Goal: Check status

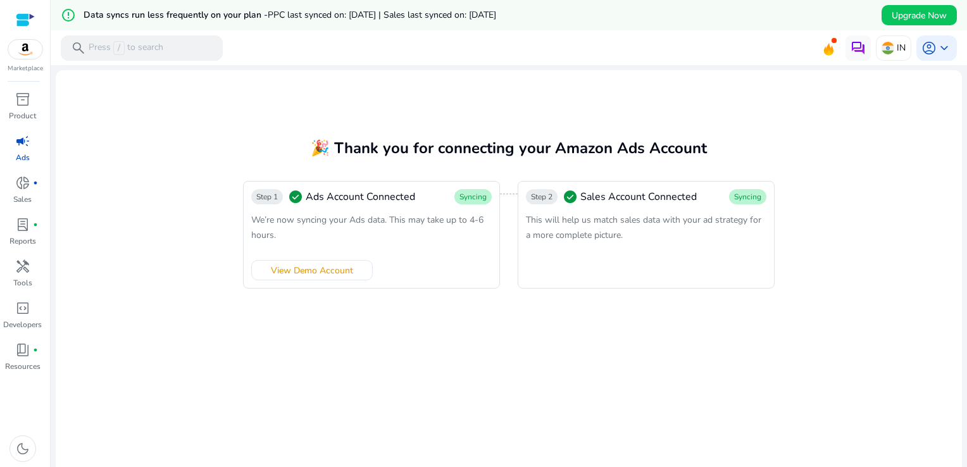
click at [26, 147] on span "campaign" at bounding box center [22, 141] width 15 height 15
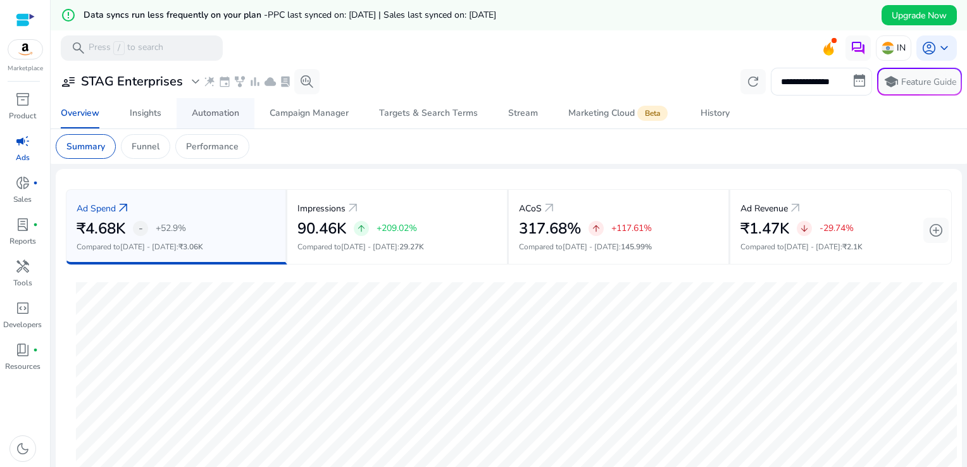
click at [211, 119] on span "Automation" at bounding box center [215, 113] width 47 height 30
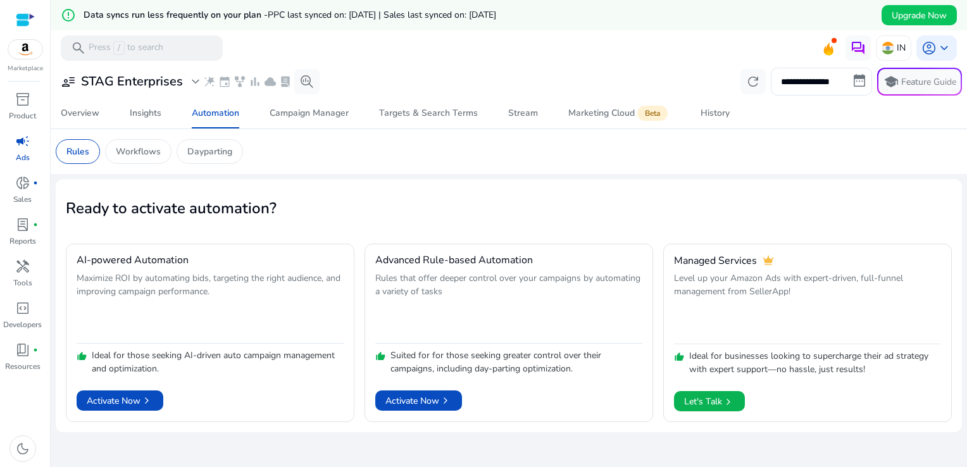
scroll to position [30, 0]
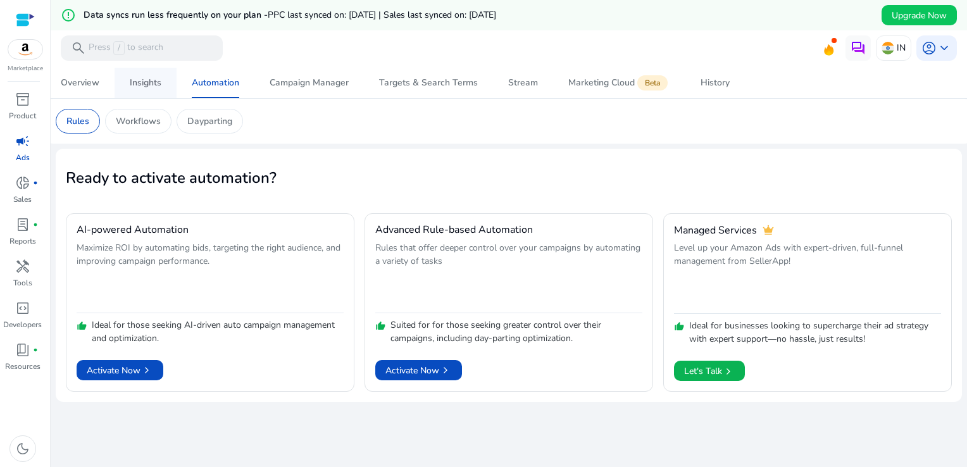
click at [147, 80] on div "Insights" at bounding box center [146, 82] width 32 height 9
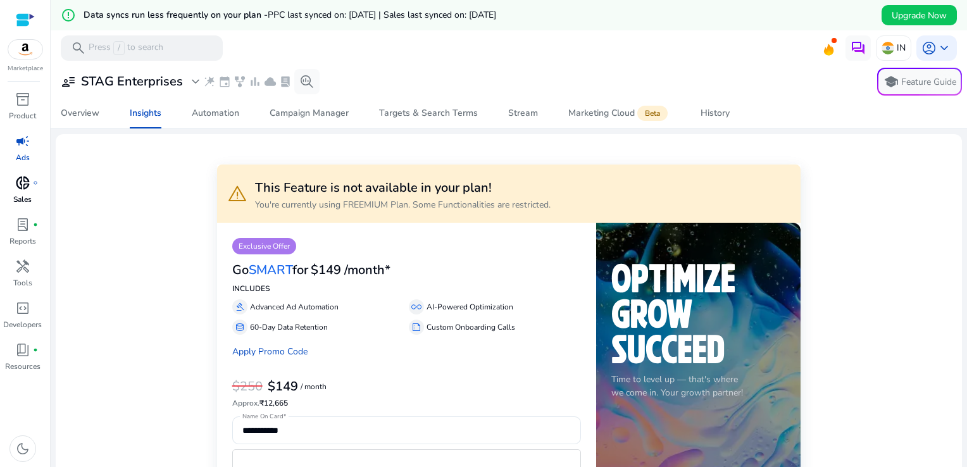
click at [20, 188] on span "donut_small" at bounding box center [22, 182] width 15 height 15
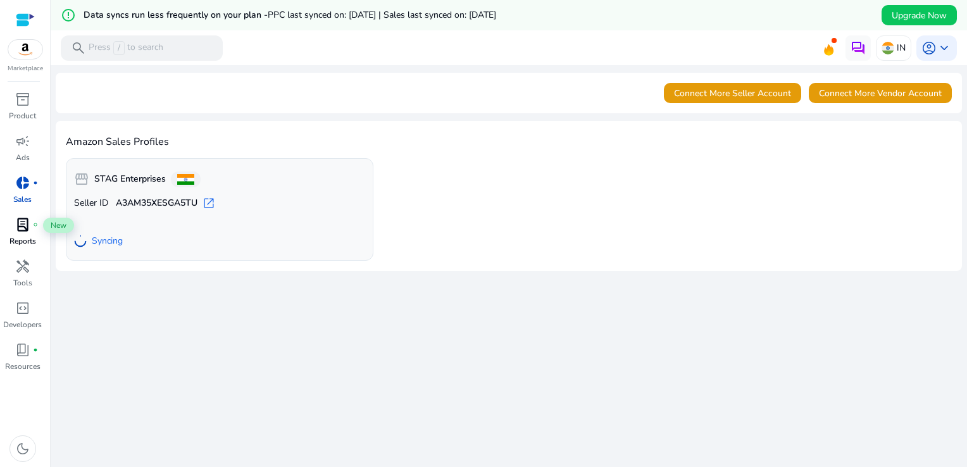
click at [27, 224] on span "lab_profile" at bounding box center [22, 224] width 15 height 15
click at [26, 230] on span "lab_profile" at bounding box center [22, 224] width 15 height 15
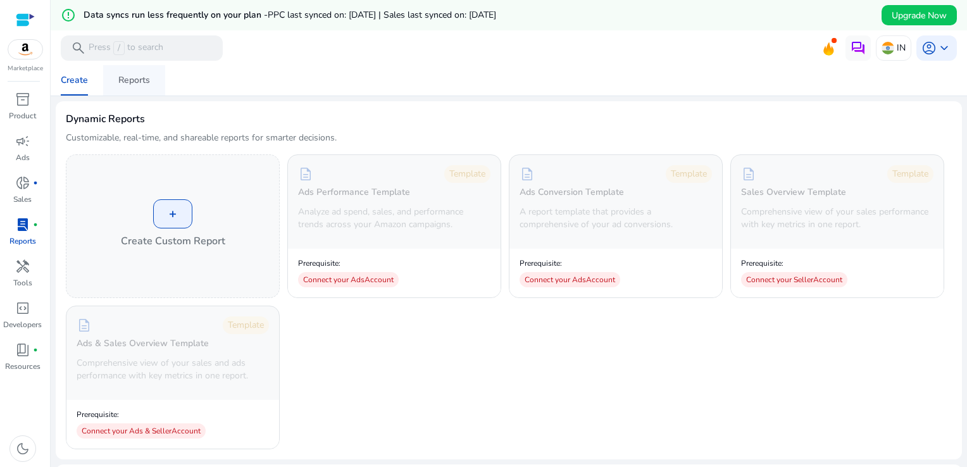
click at [149, 82] on div "Reports" at bounding box center [134, 80] width 32 height 9
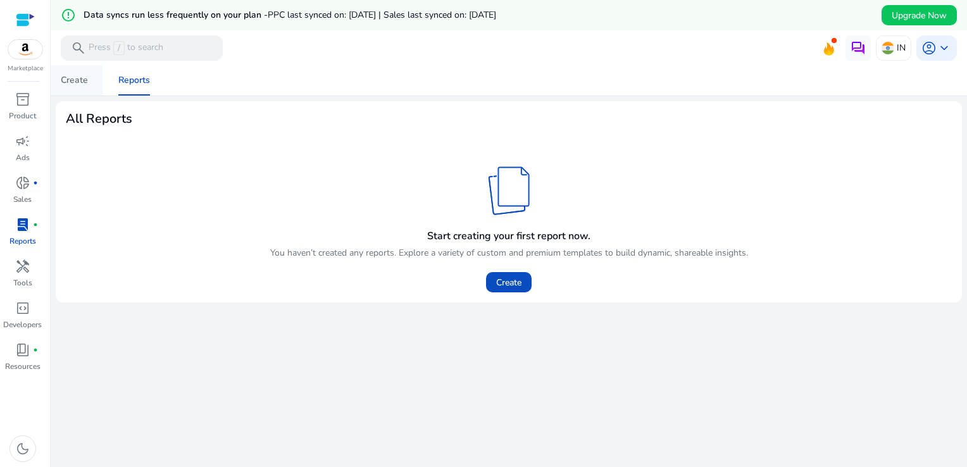
click at [72, 84] on div "Create" at bounding box center [74, 80] width 27 height 9
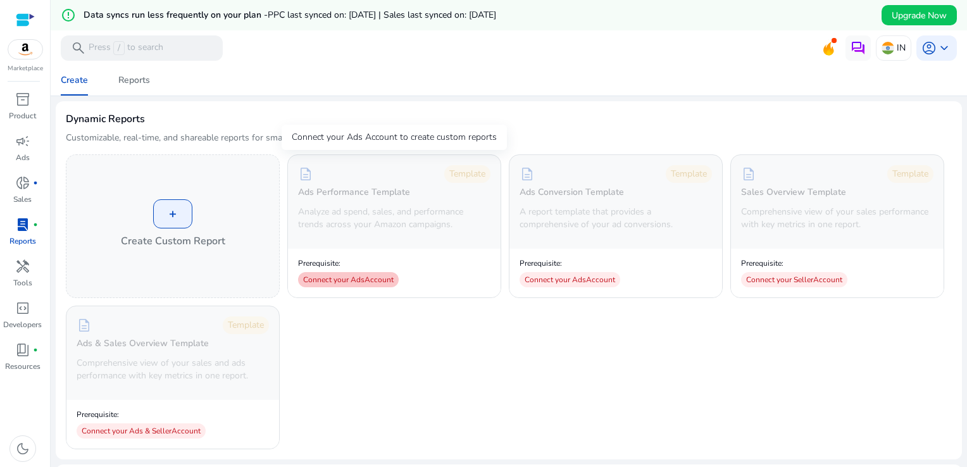
click at [349, 277] on div "Connect your Ads Account" at bounding box center [348, 279] width 101 height 15
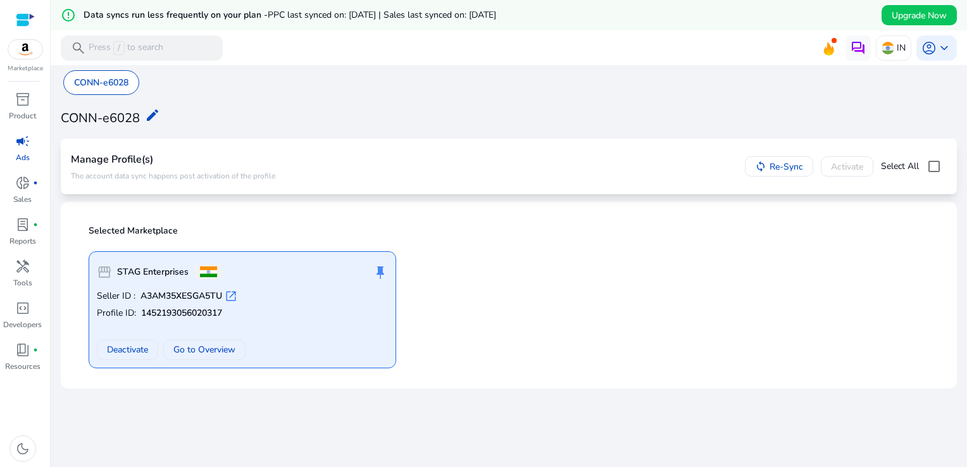
click at [306, 290] on p "Seller ID : A3AM35XESGA5TU open_in_new" at bounding box center [242, 296] width 291 height 13
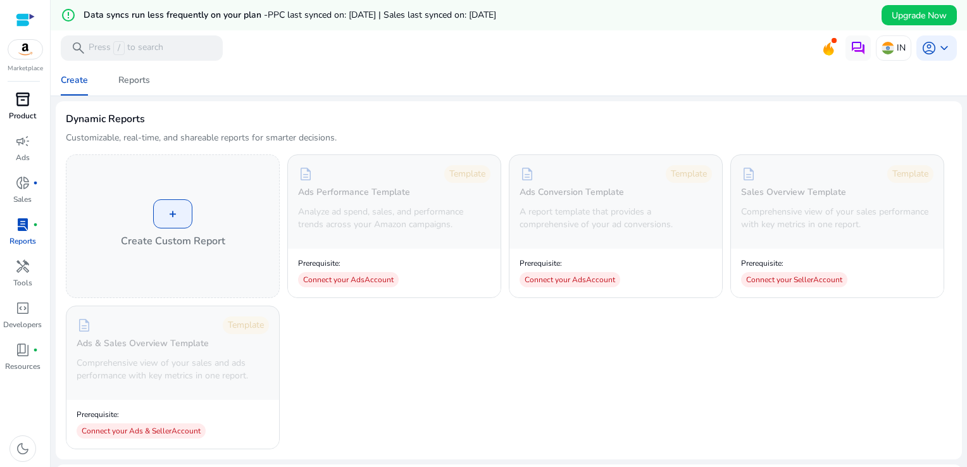
click at [20, 95] on span "inventory_2" at bounding box center [22, 99] width 15 height 15
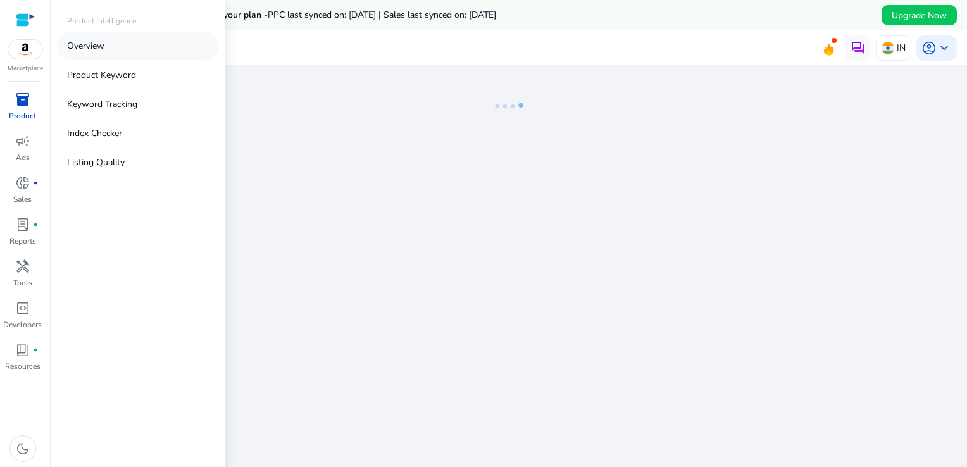
click at [107, 42] on link "Overview" at bounding box center [138, 46] width 162 height 28
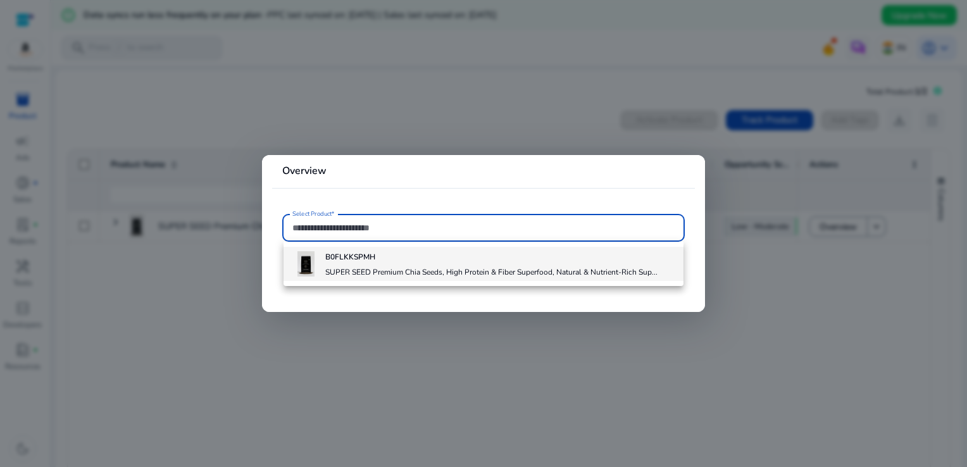
click at [356, 263] on div "B0FLKKSPMH SUPER SEED Premium Chia Seeds, High Protein & Fiber Superfood, Natur…" at bounding box center [491, 264] width 332 height 34
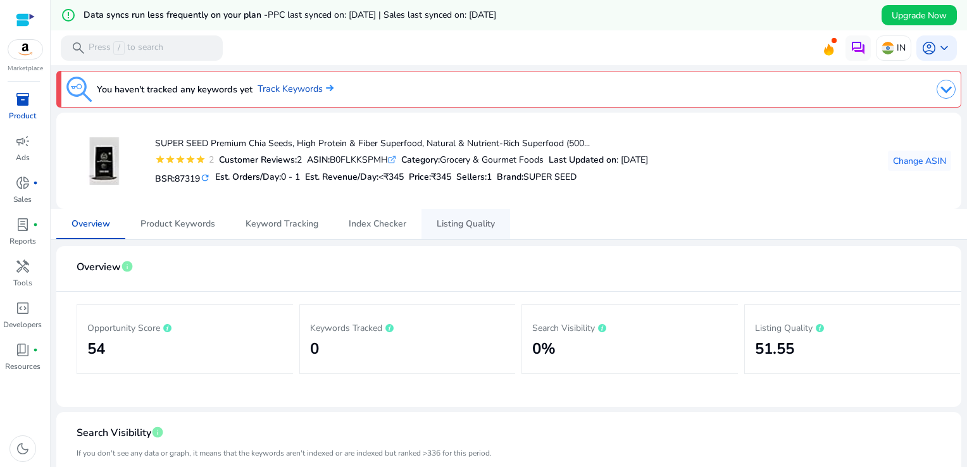
click at [475, 227] on span "Listing Quality" at bounding box center [466, 224] width 58 height 9
